Goal: Task Accomplishment & Management: Complete application form

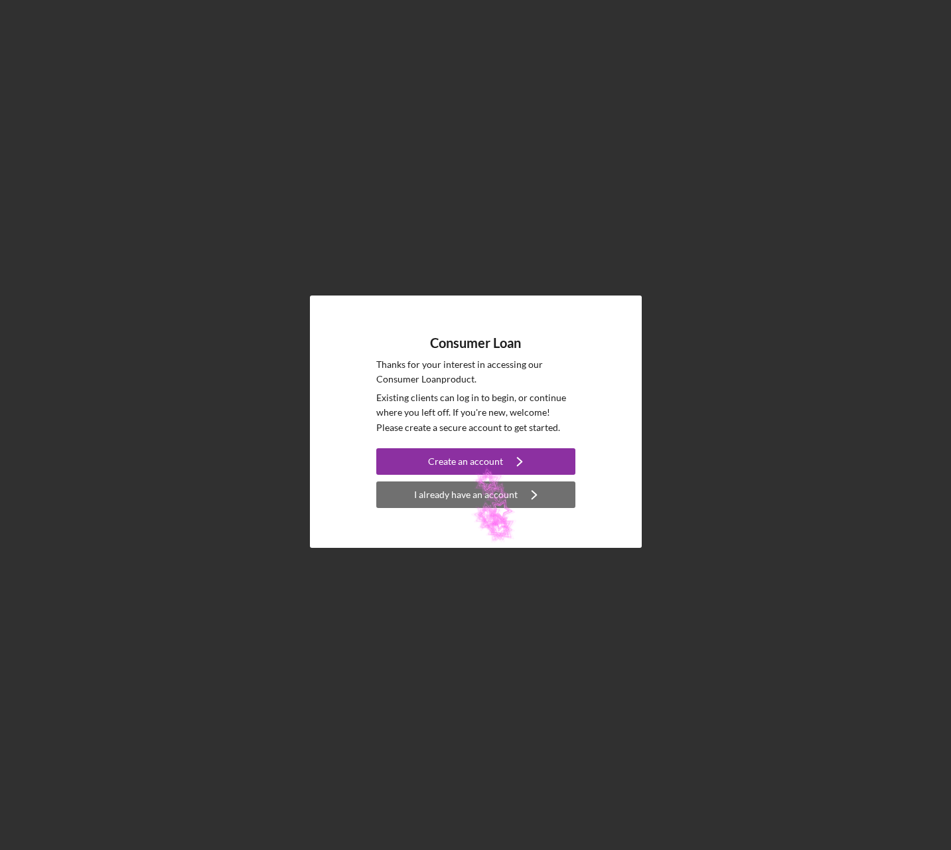
click at [470, 499] on div "I already have an account" at bounding box center [466, 494] width 104 height 27
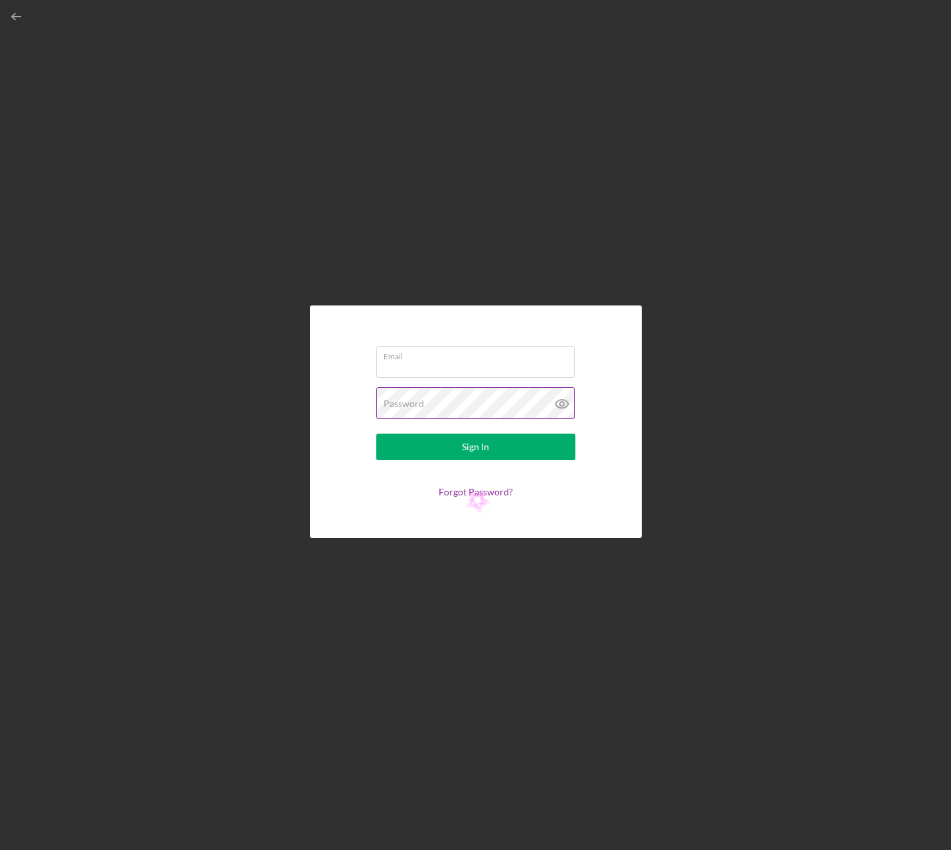
type input "[EMAIL_ADDRESS][DOMAIN_NAME]"
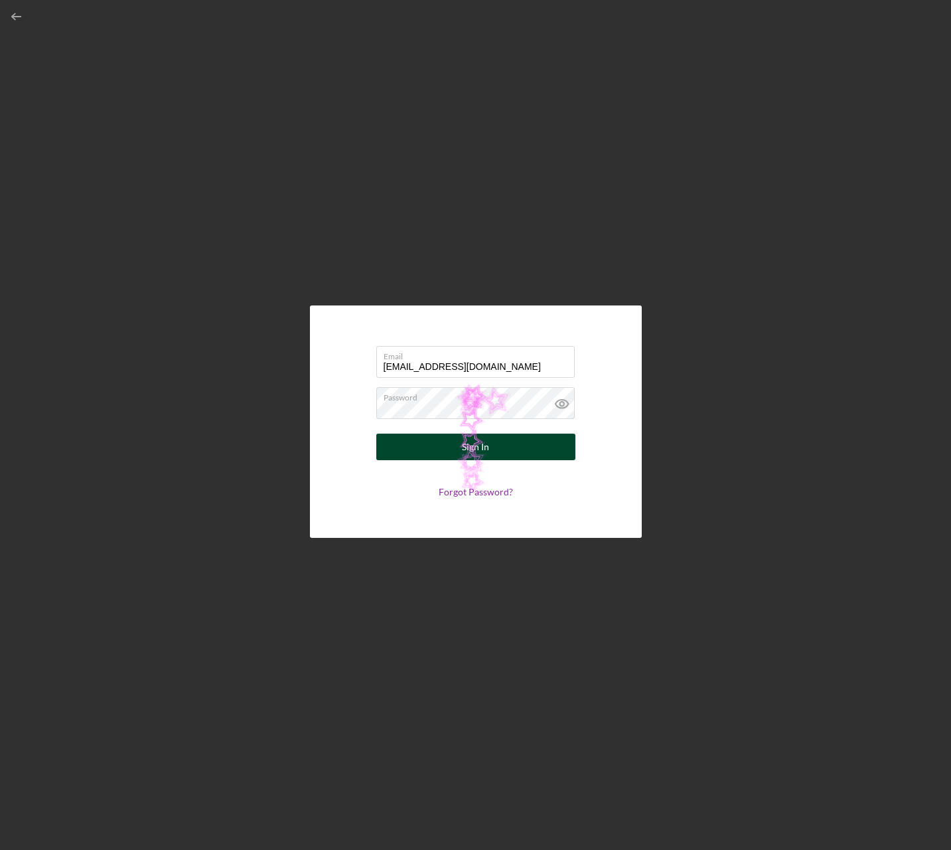
click at [518, 448] on button "Sign In" at bounding box center [475, 447] width 199 height 27
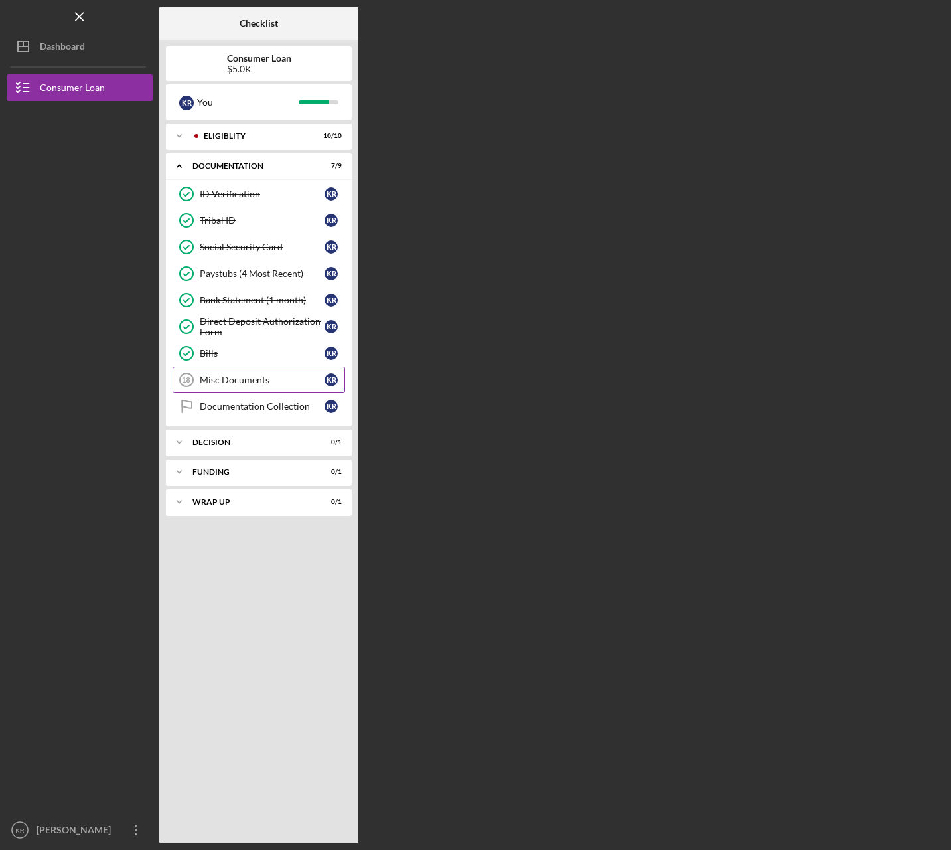
click at [242, 390] on link "Misc Documents 18 Misc Documents K R" at bounding box center [259, 379] width 173 height 27
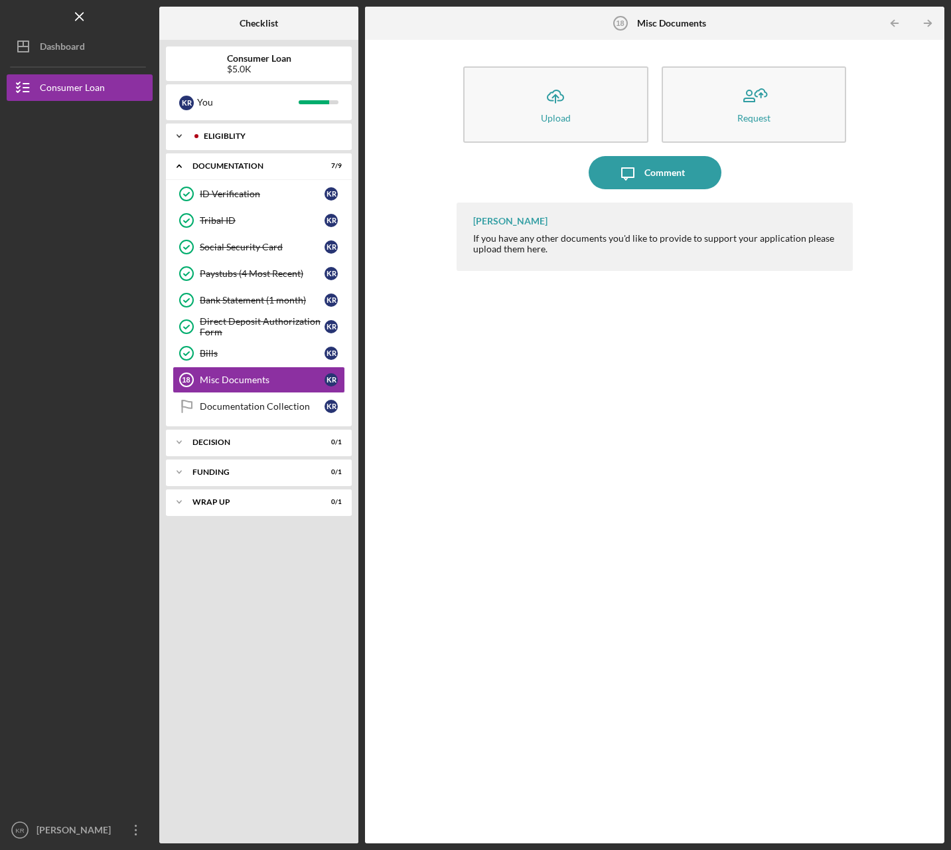
click at [237, 141] on div "Icon/Expander Eligiblity 10 / 10" at bounding box center [259, 136] width 186 height 27
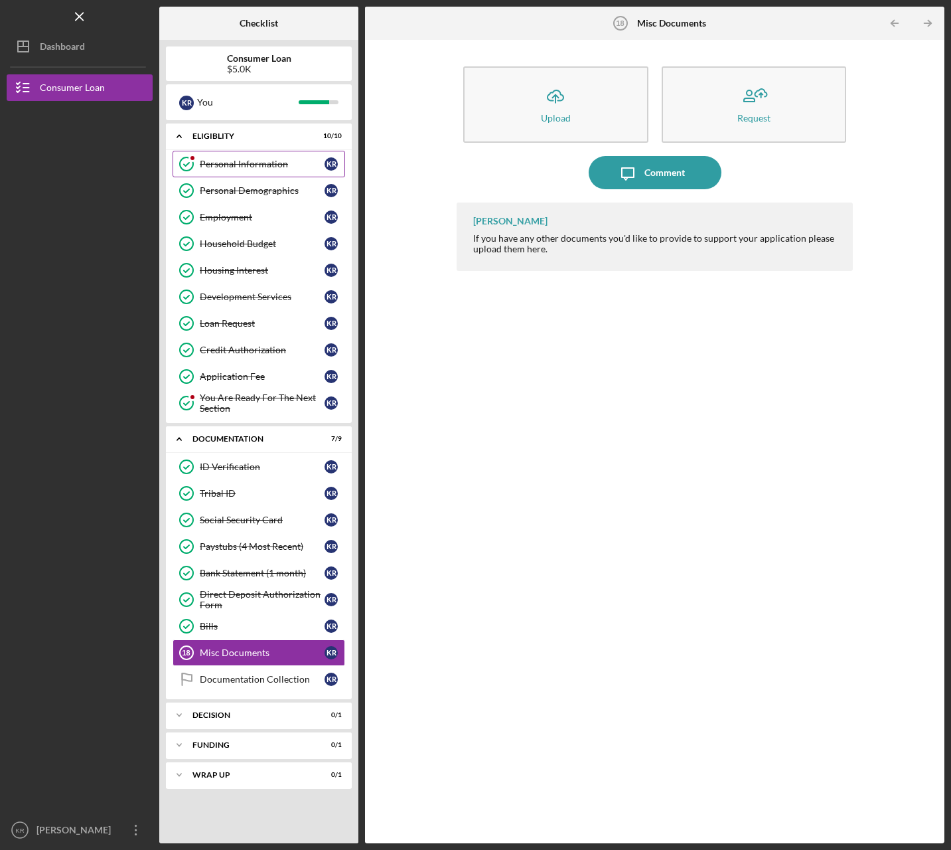
click at [238, 171] on link "Personal Information Personal Information K R" at bounding box center [259, 164] width 173 height 27
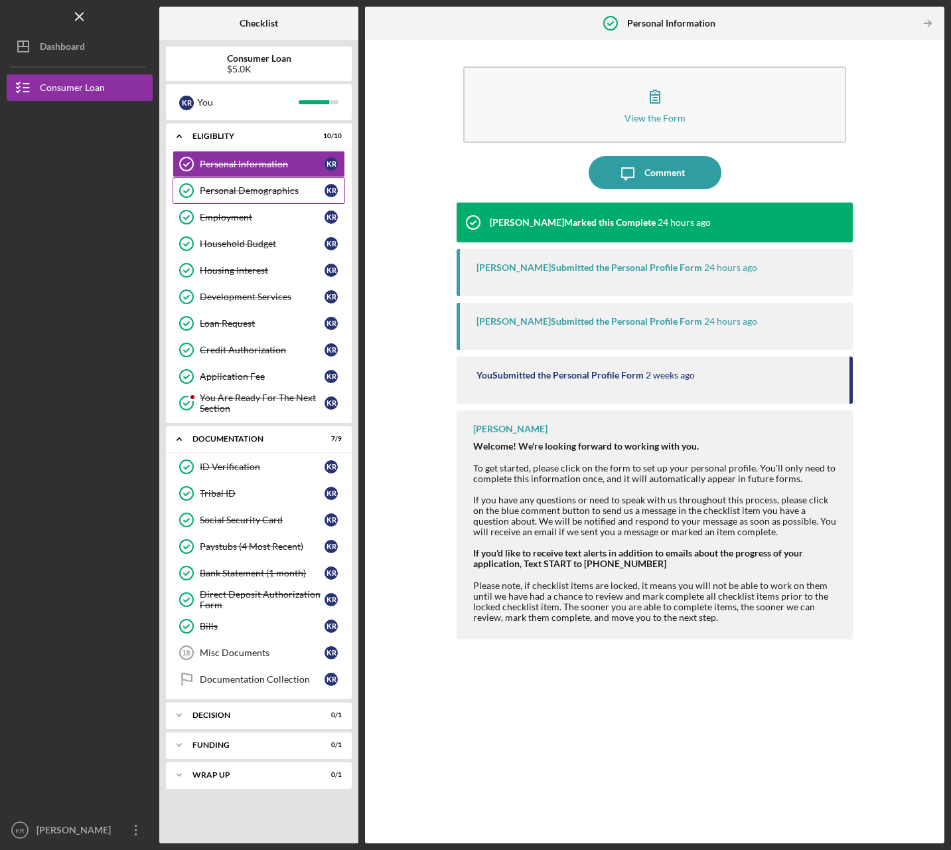
click at [242, 193] on div "Personal Demographics" at bounding box center [262, 190] width 125 height 11
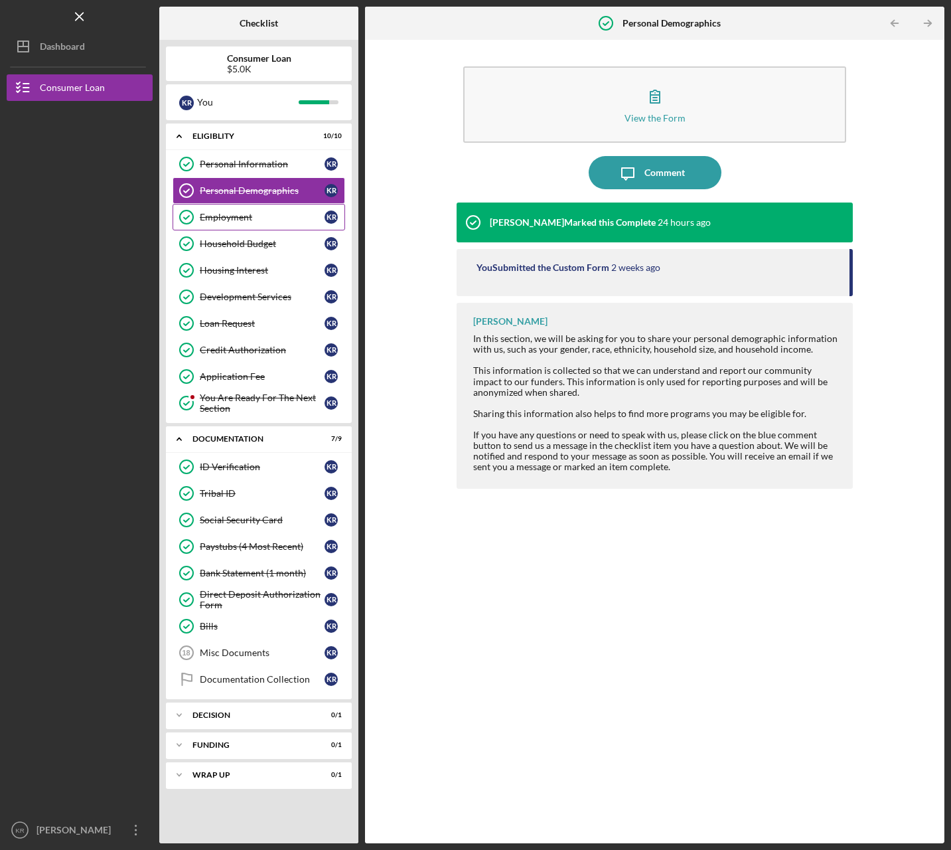
click at [240, 223] on link "Employment Employment K R" at bounding box center [259, 217] width 173 height 27
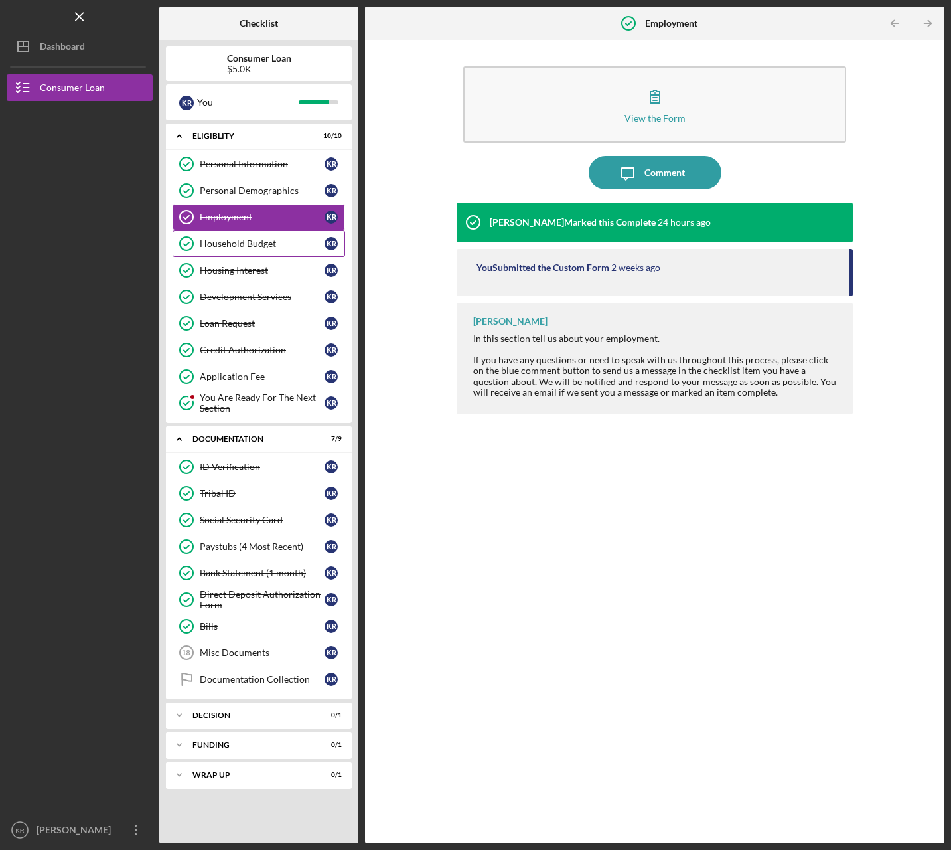
click at [245, 252] on link "Household Budget Household Budget K R" at bounding box center [259, 243] width 173 height 27
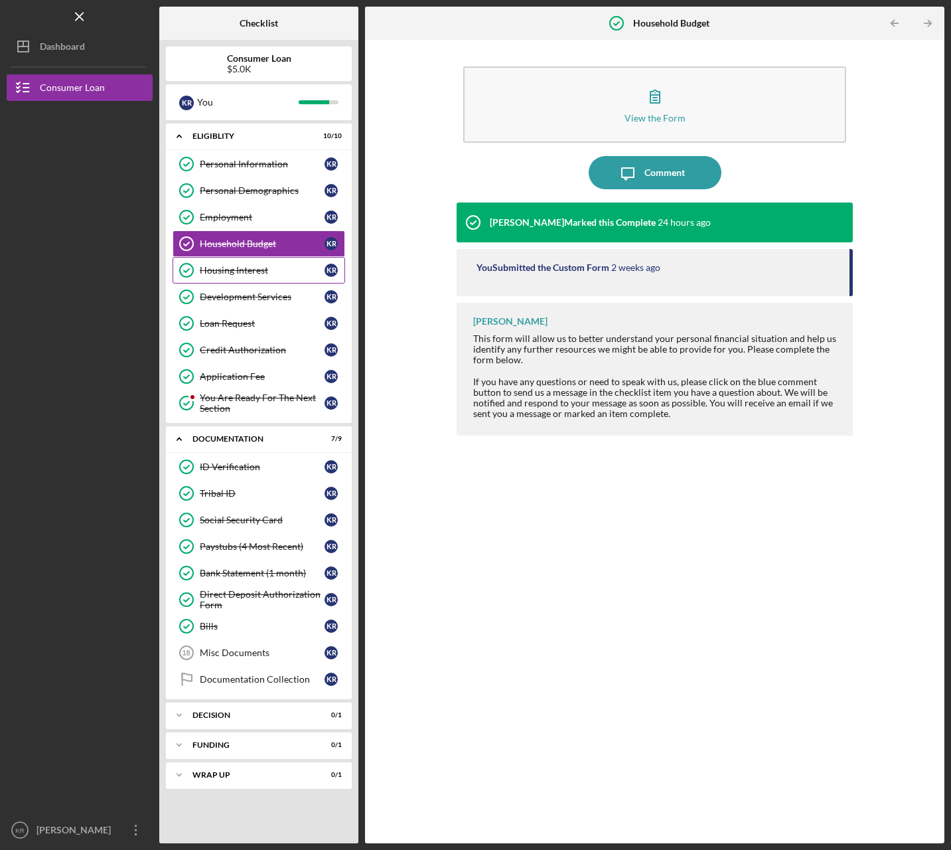
click at [243, 280] on link "Housing Interest Housing Interest K R" at bounding box center [259, 270] width 173 height 27
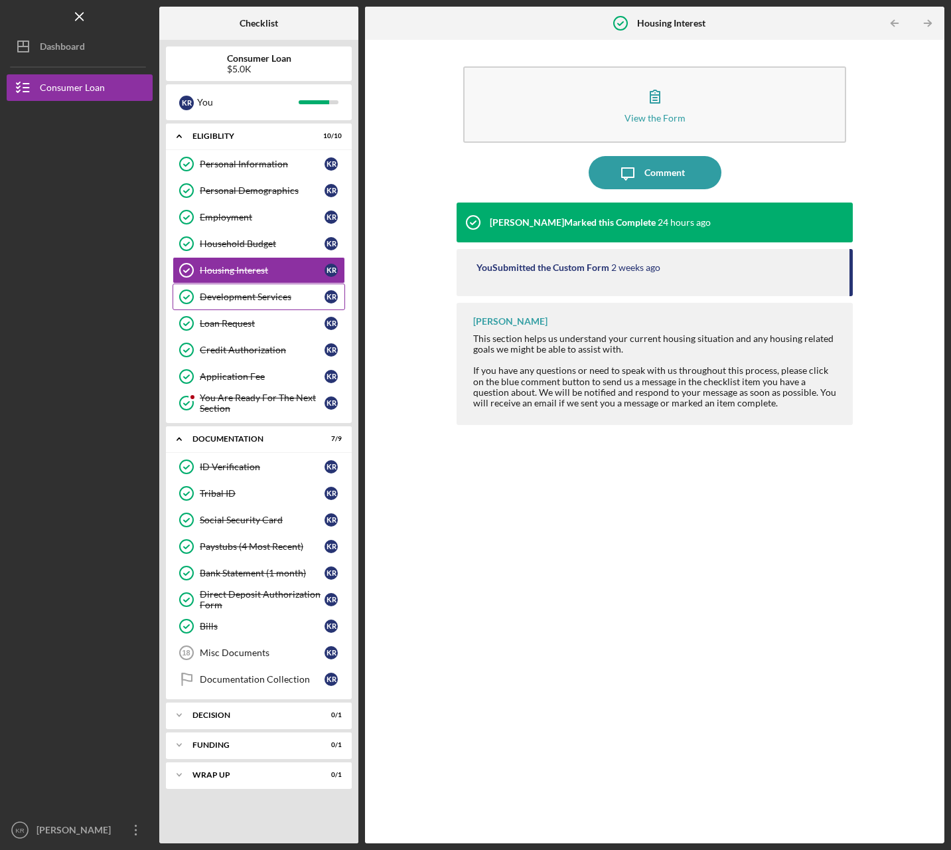
click at [244, 303] on link "Development Services Development Services K R" at bounding box center [259, 296] width 173 height 27
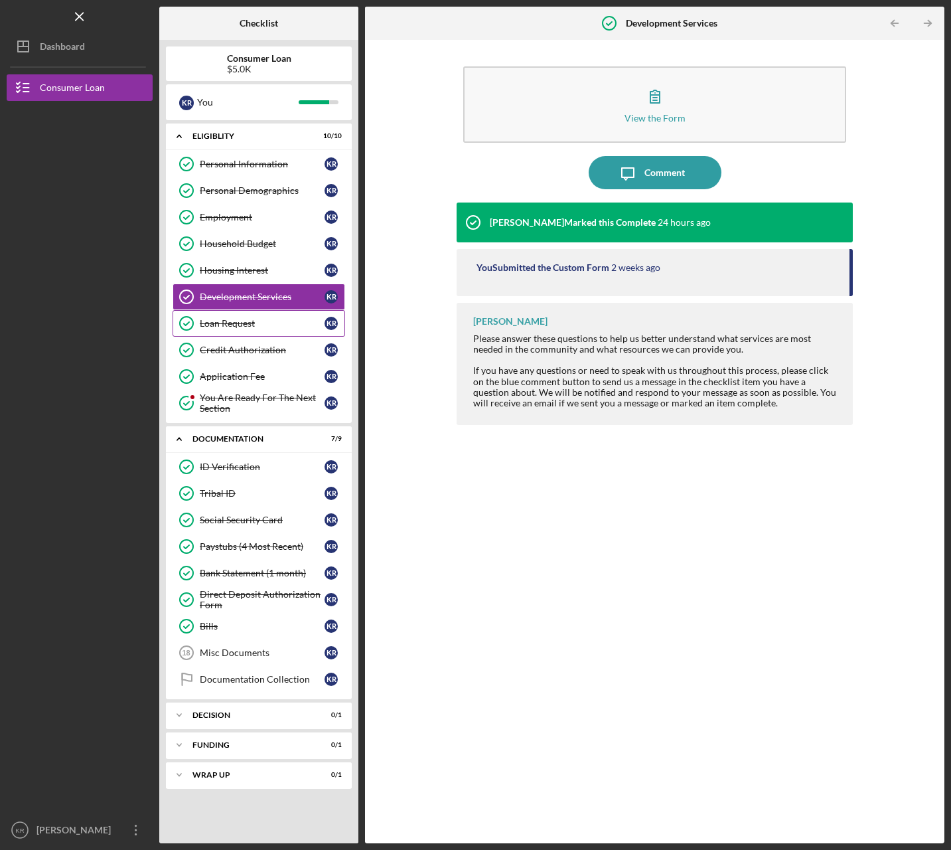
click at [241, 333] on link "Loan Request Loan Request K R" at bounding box center [259, 323] width 173 height 27
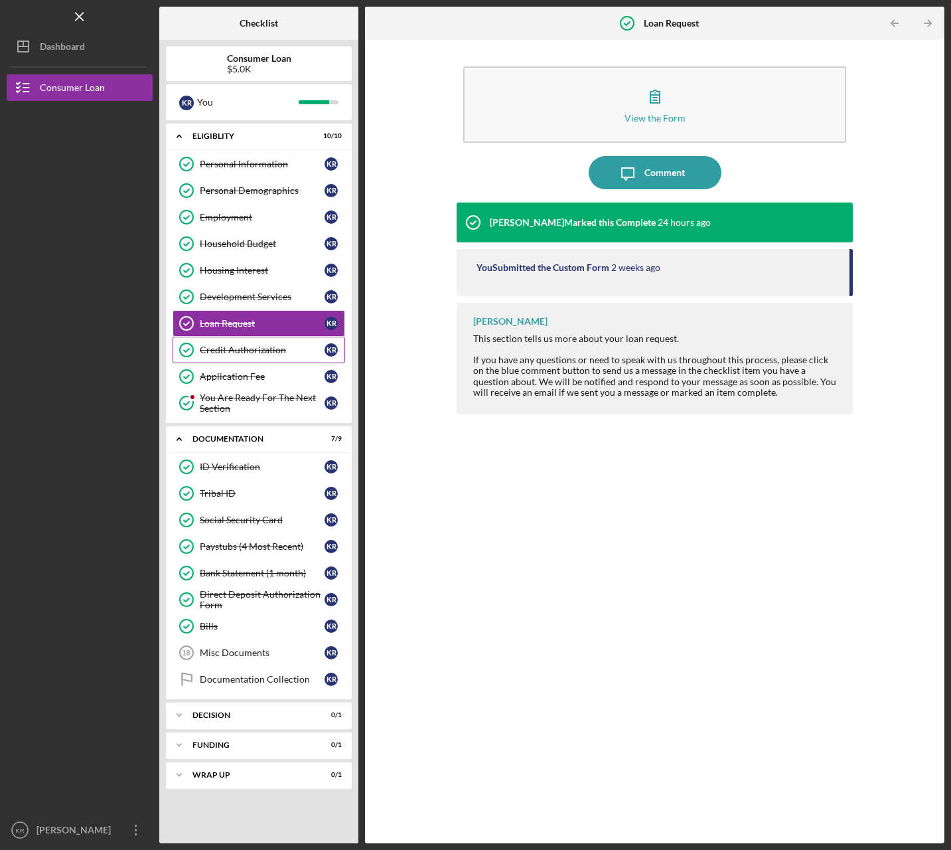
click at [236, 358] on link "Credit Authorization Credit Authorization K R" at bounding box center [259, 350] width 173 height 27
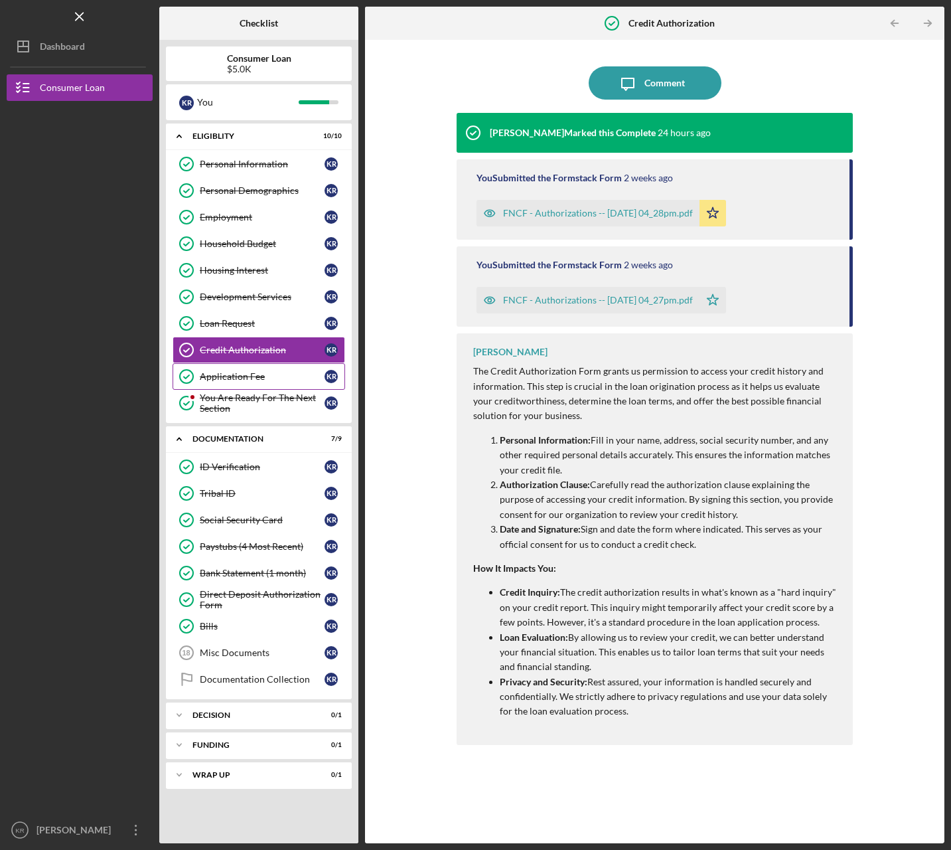
click at [233, 376] on div "Application Fee" at bounding box center [262, 376] width 125 height 11
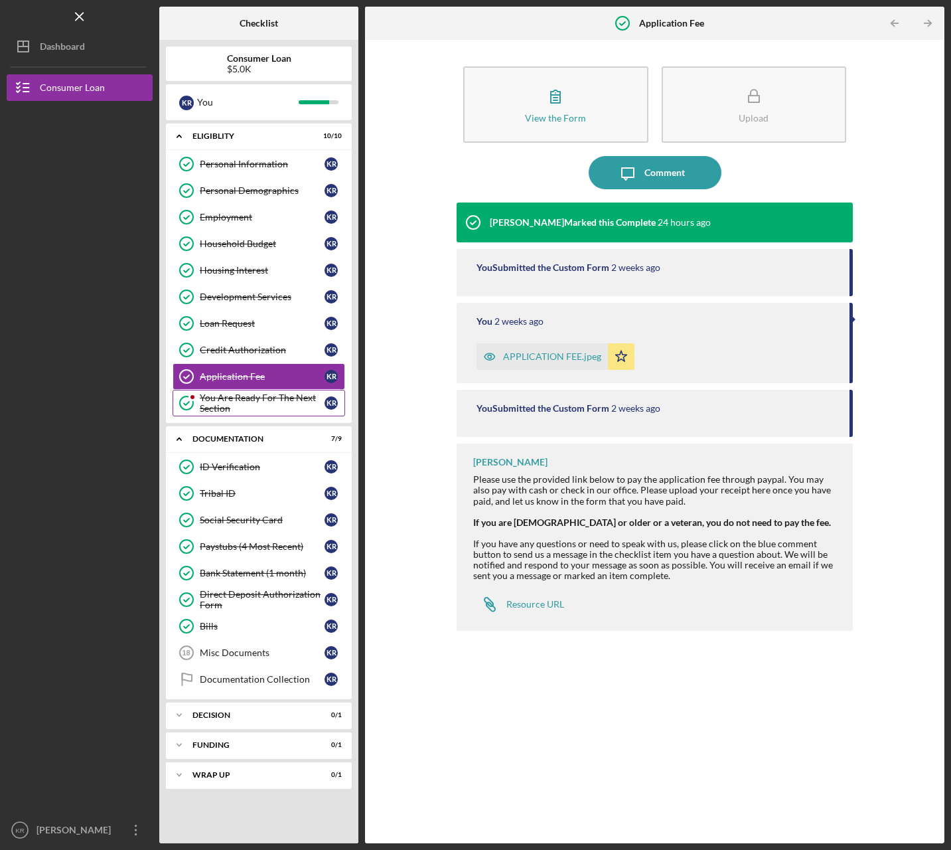
click at [241, 404] on div "You Are Ready For The Next Section" at bounding box center [262, 402] width 125 height 21
